Goal: Task Accomplishment & Management: Manage account settings

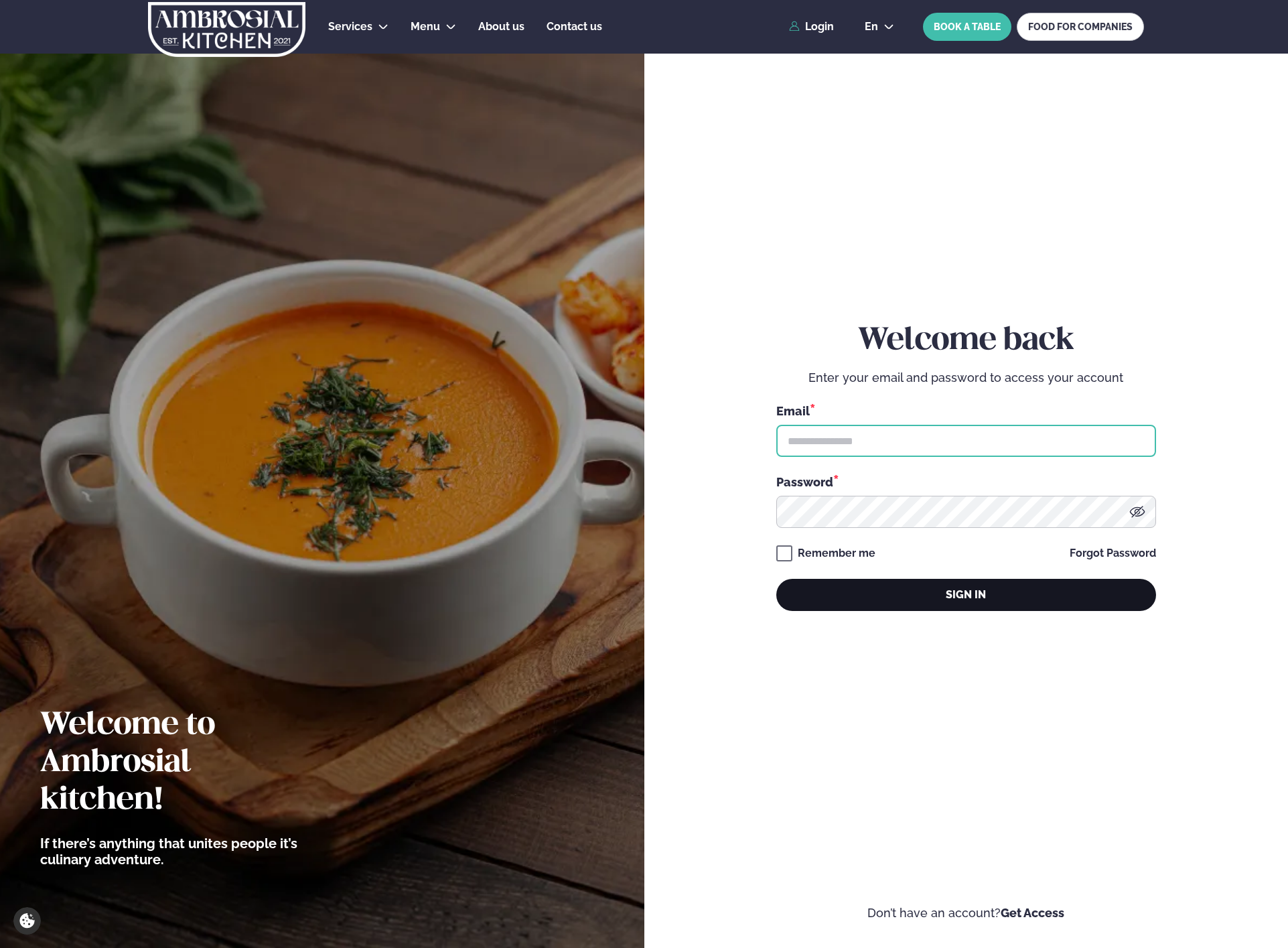
type input "**********"
click at [928, 600] on button "Sign in" at bounding box center [966, 595] width 379 height 32
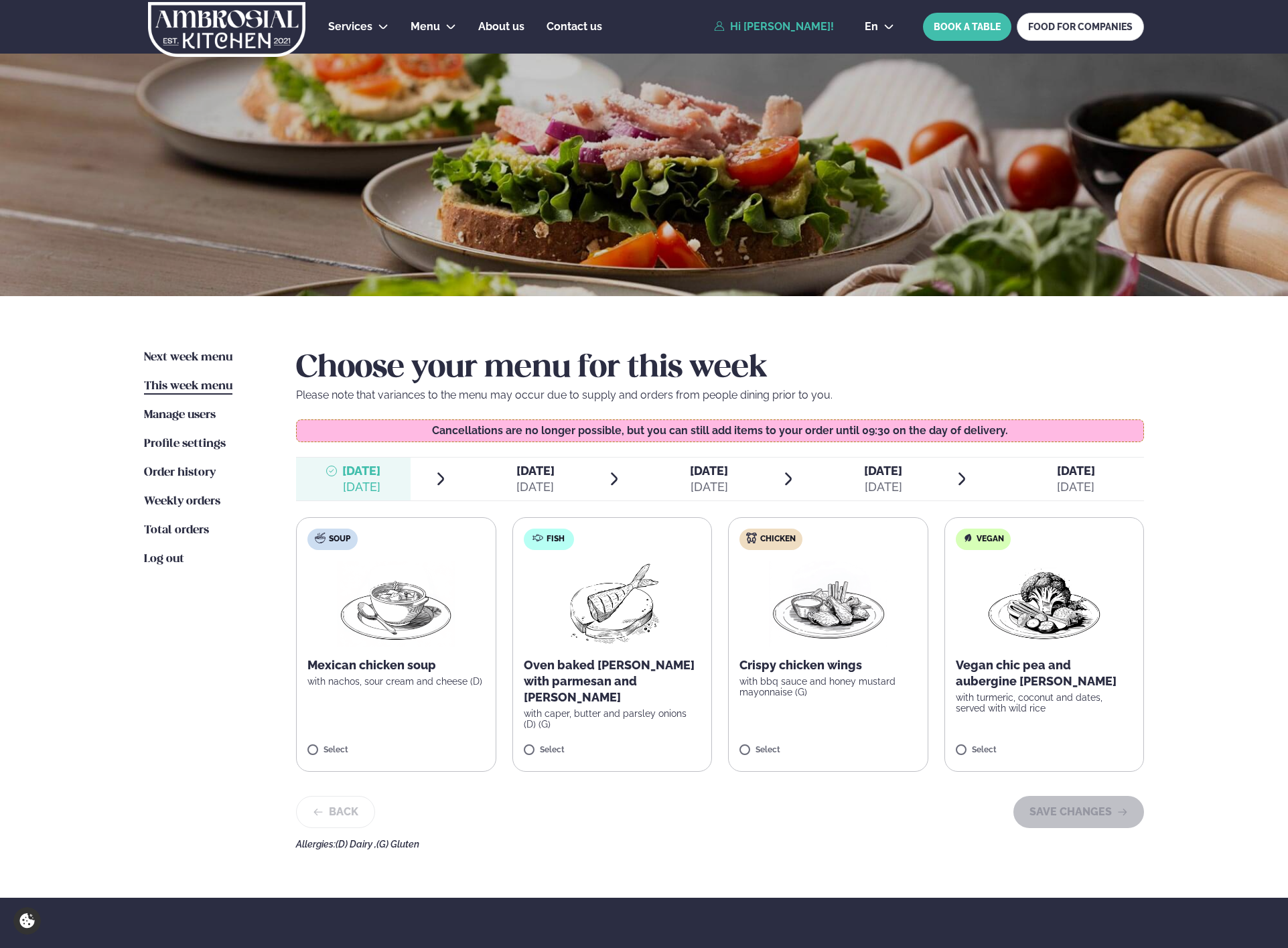
click at [597, 634] on img at bounding box center [611, 603] width 119 height 86
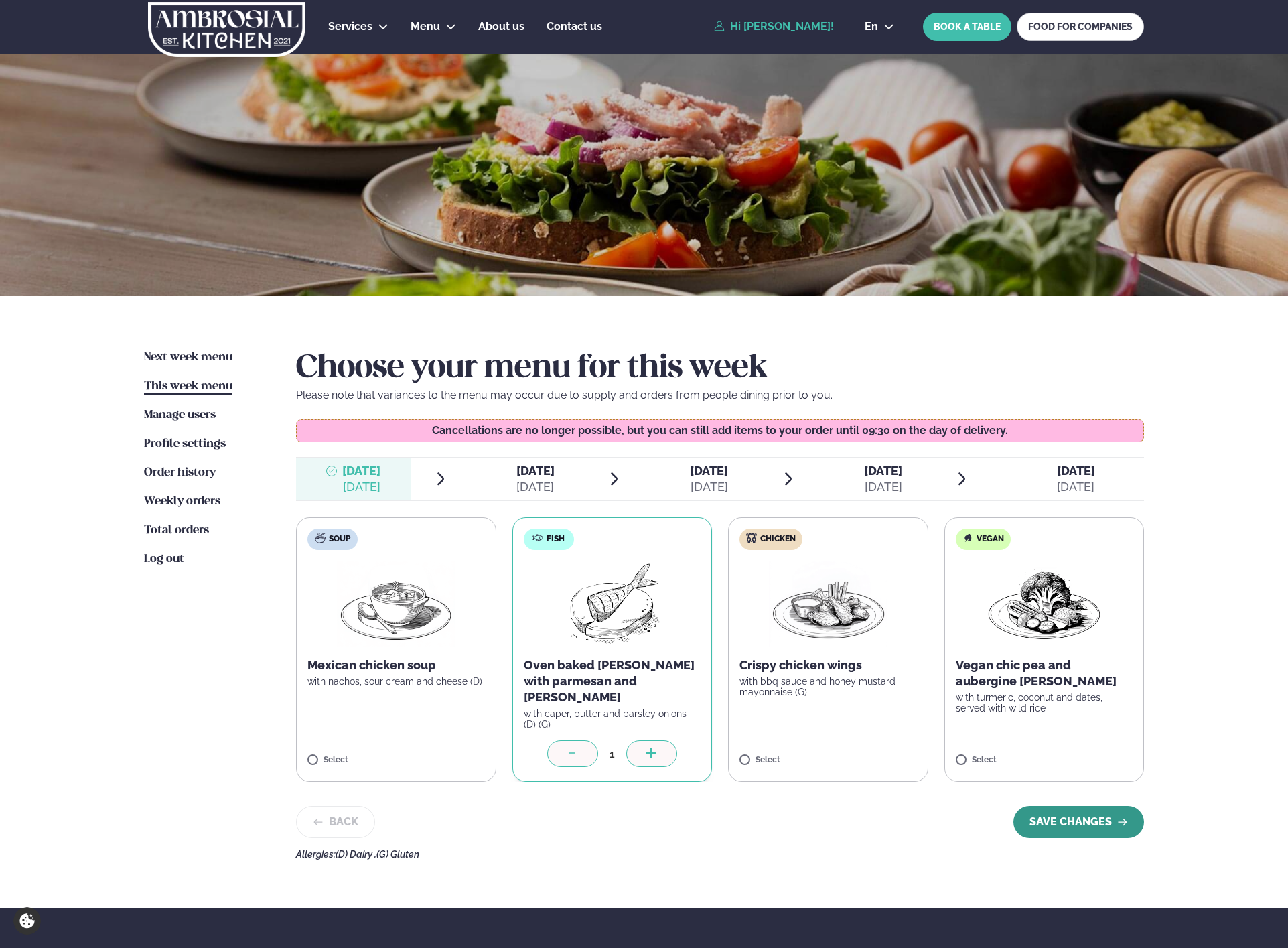
click at [1089, 819] on button "SAVE CHANGES" at bounding box center [1078, 822] width 130 height 32
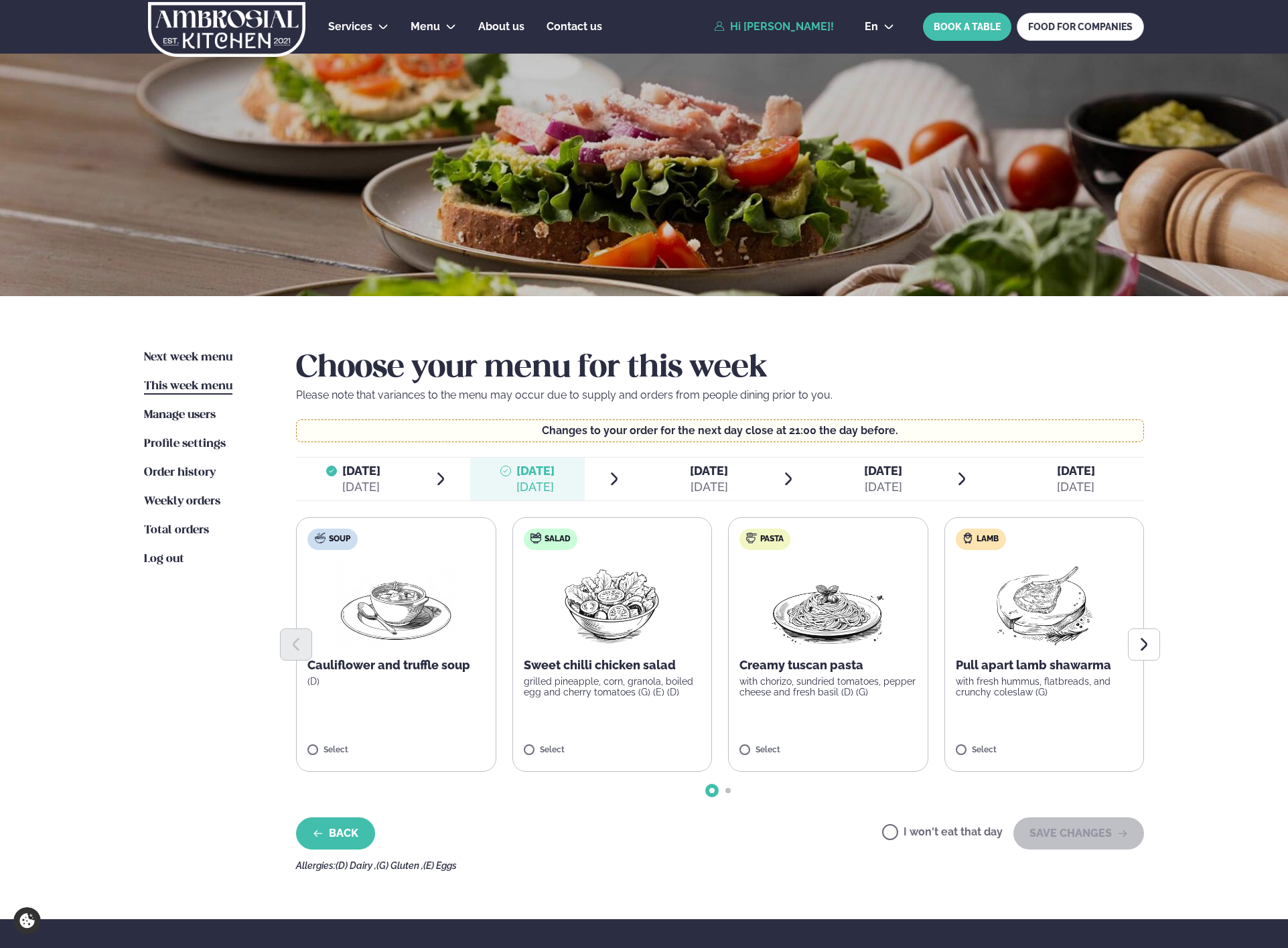
click at [320, 830] on icon "button" at bounding box center [318, 833] width 11 height 11
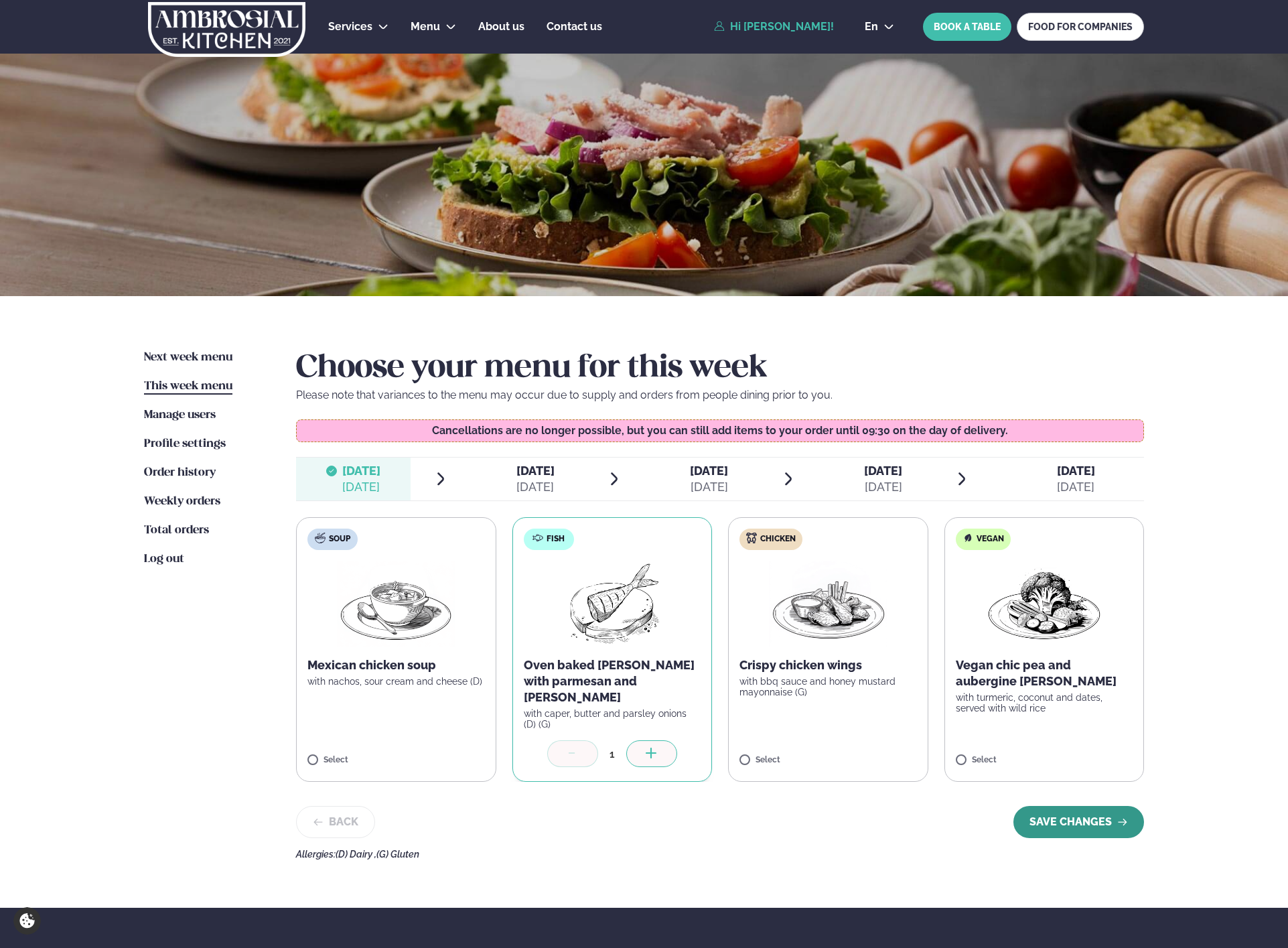
click at [1120, 817] on icon "button" at bounding box center [1123, 822] width 11 height 11
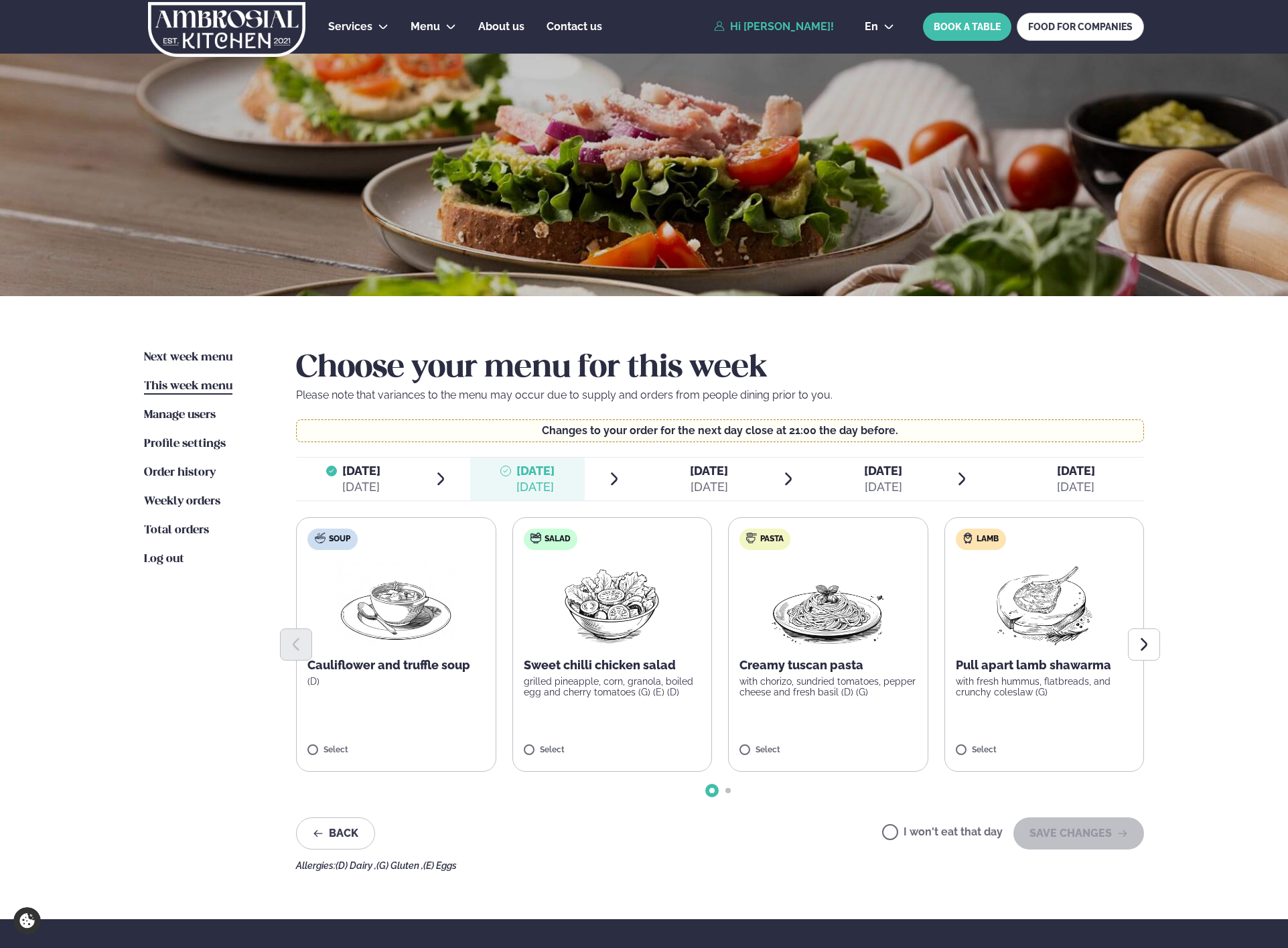
click at [1023, 653] on div at bounding box center [720, 644] width 848 height 32
click at [1045, 645] on div at bounding box center [720, 644] width 848 height 32
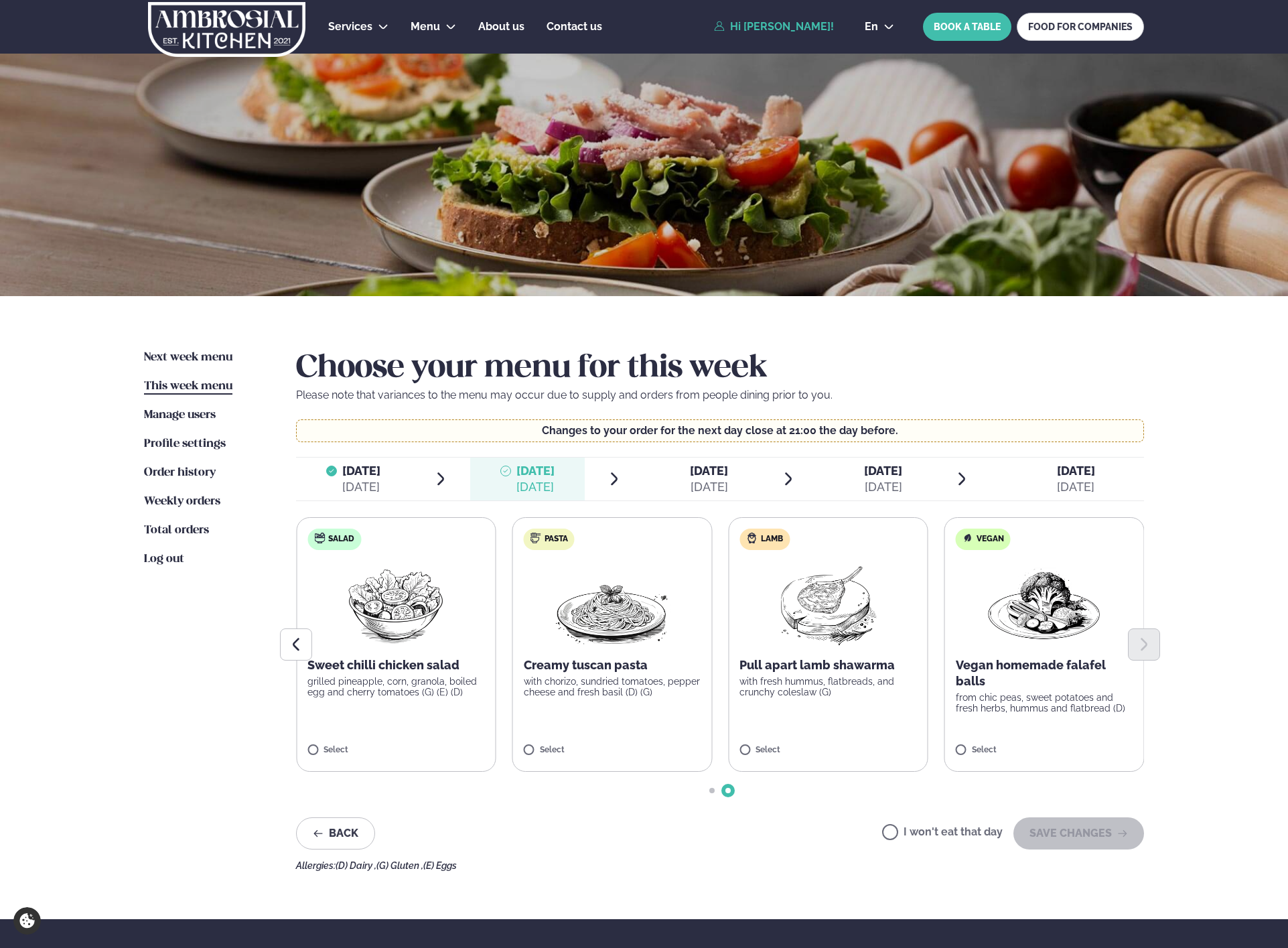
click at [777, 732] on label "Lamb Pull apart lamb shawarma with fresh hummus, flatbreads, and crunchy colesl…" at bounding box center [828, 644] width 200 height 254
click at [1091, 825] on button "SAVE CHANGES" at bounding box center [1078, 833] width 130 height 32
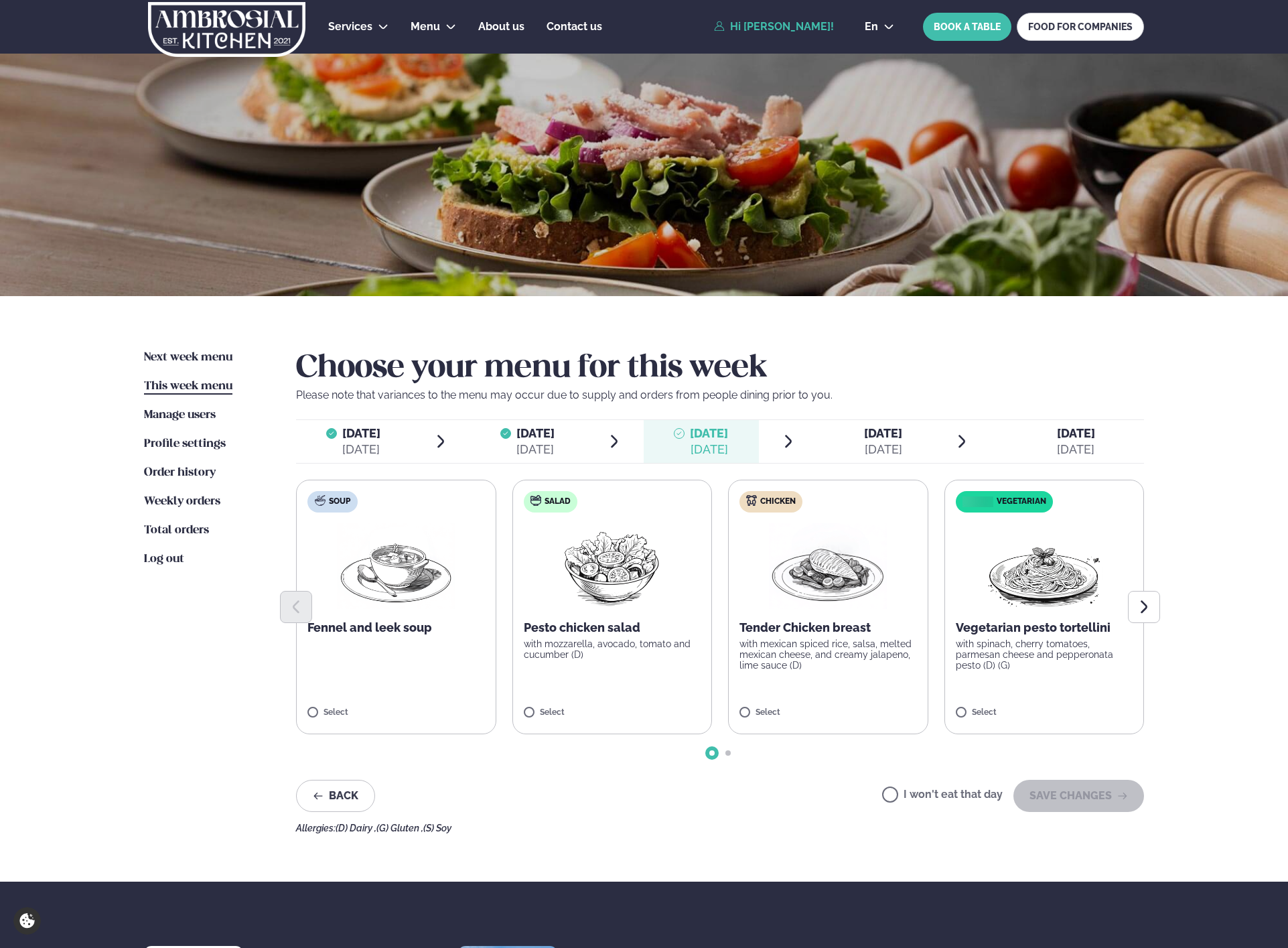
click at [854, 692] on label "Chicken Tender Chicken breast with mexican spiced rice, salsa, melted mexican c…" at bounding box center [828, 606] width 200 height 254
click at [1103, 796] on button "SAVE CHANGES" at bounding box center [1078, 795] width 130 height 32
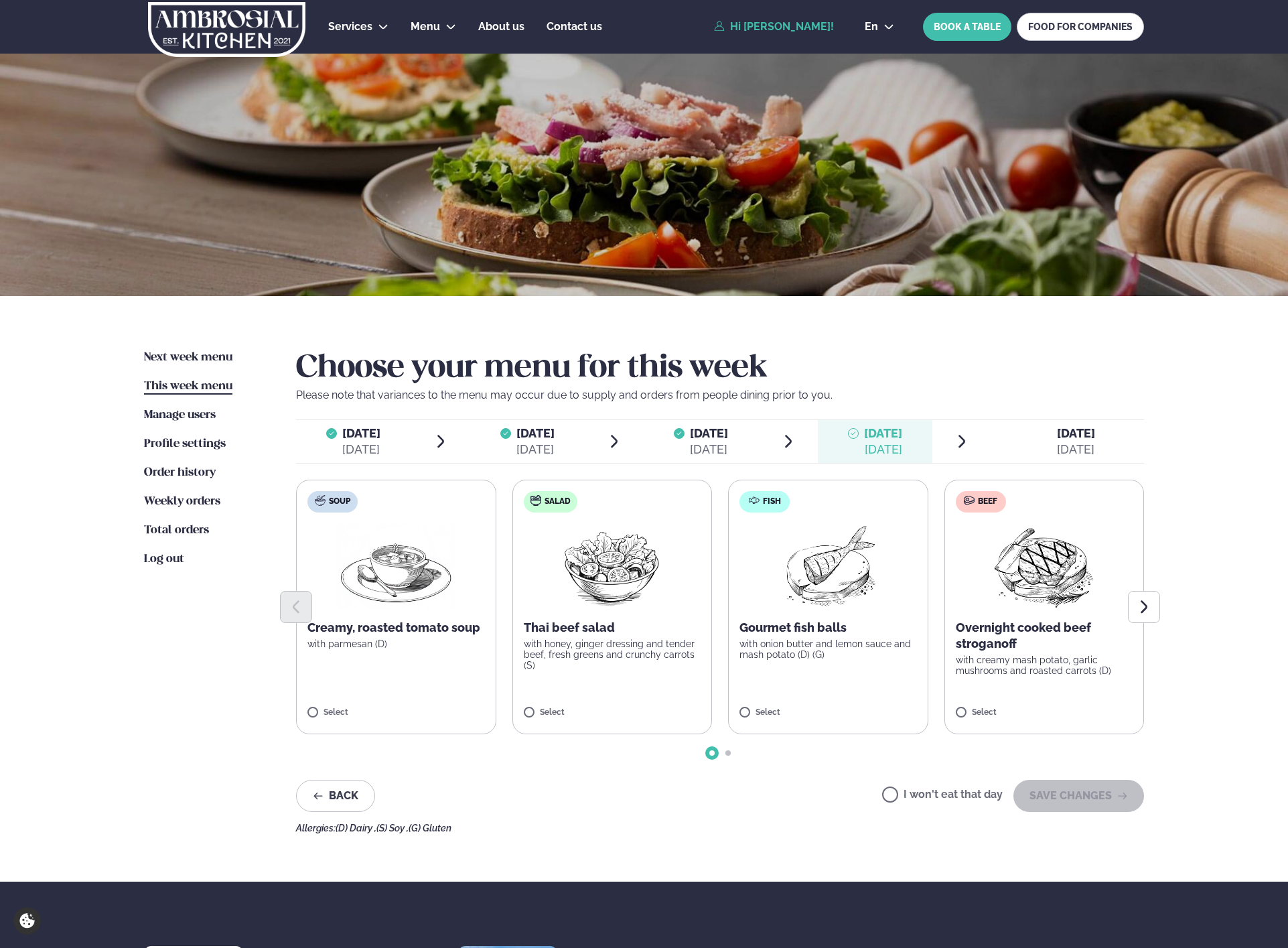
click at [1059, 672] on p "with creamy mash potato, garlic mushrooms and roasted carrots (D)" at bounding box center [1044, 665] width 178 height 21
click at [1071, 785] on button "SAVE CHANGES" at bounding box center [1078, 795] width 130 height 32
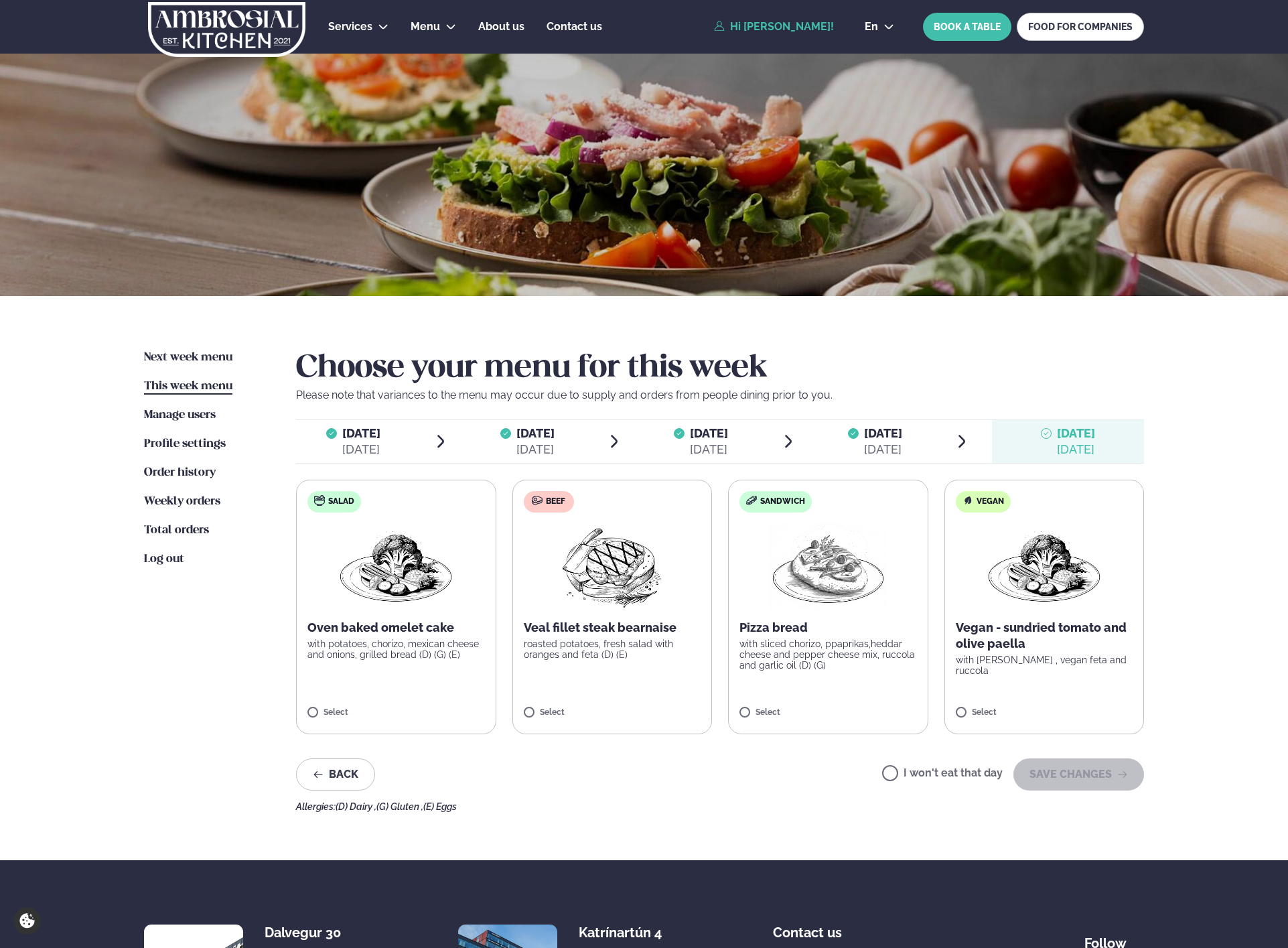
click at [632, 672] on label "Beef Veal fillet steak bearnaise roasted potatoes, fresh salad with oranges and…" at bounding box center [612, 606] width 200 height 254
click at [1119, 781] on button "SAVE CHANGES" at bounding box center [1078, 774] width 130 height 32
